Goal: Information Seeking & Learning: Learn about a topic

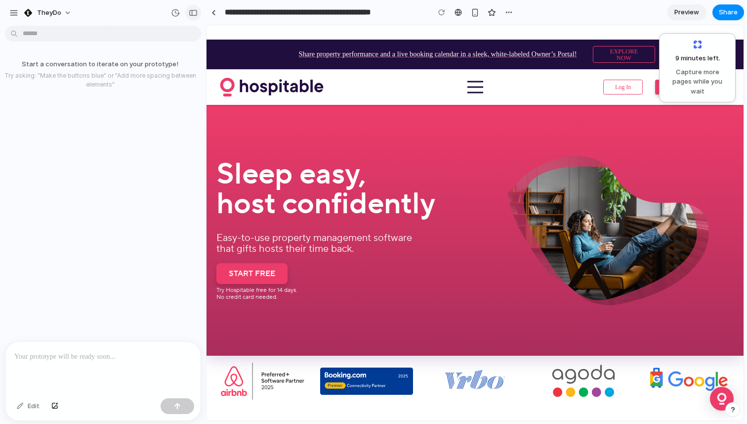
click at [191, 10] on div "button" at bounding box center [193, 12] width 9 height 7
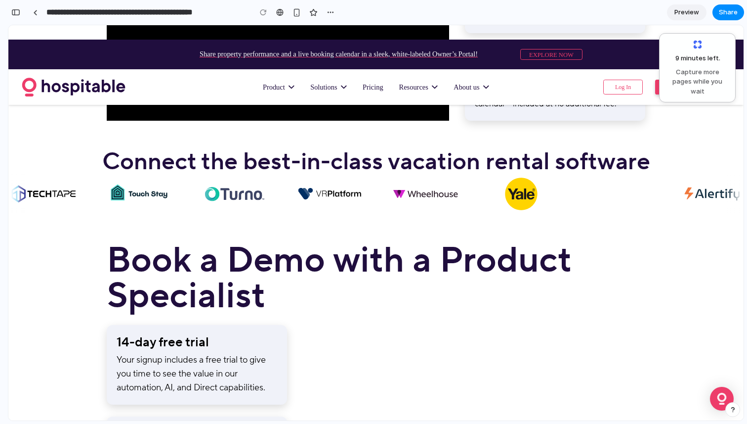
scroll to position [1125, 0]
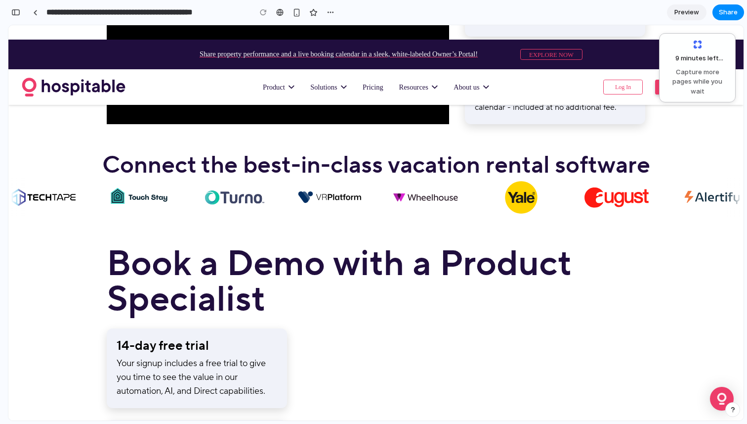
click at [563, 195] on img at bounding box center [596, 197] width 66 height 40
click at [388, 165] on h2 "Connect the best-in-class vacation rental software" at bounding box center [376, 165] width 548 height 24
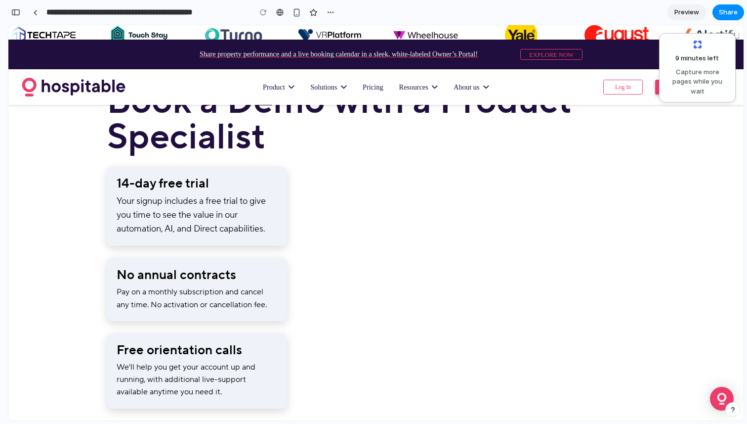
scroll to position [1290, 0]
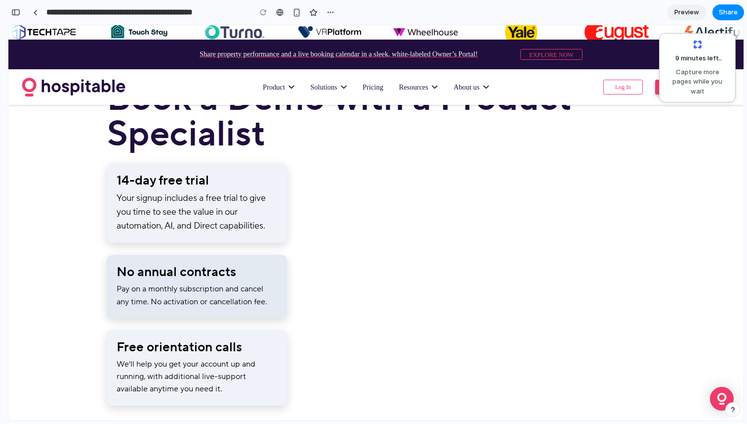
click at [185, 271] on h3 "No annual contracts" at bounding box center [177, 271] width 120 height 15
